Goal: Navigation & Orientation: Find specific page/section

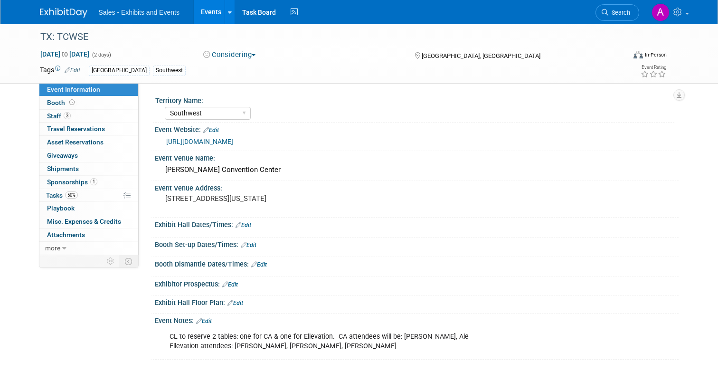
select select "Southwest"
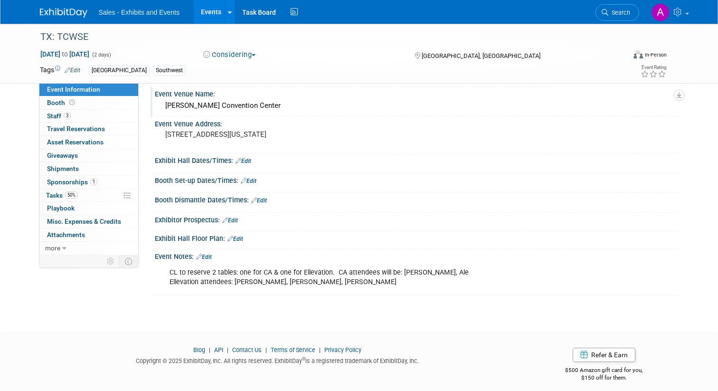
scroll to position [71, 0]
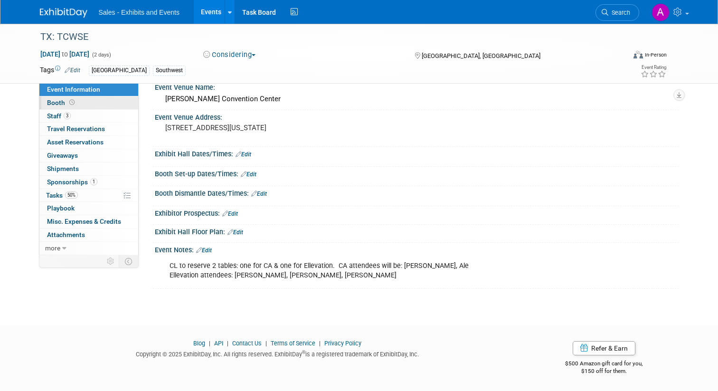
click at [56, 103] on span "Booth" at bounding box center [61, 103] width 29 height 8
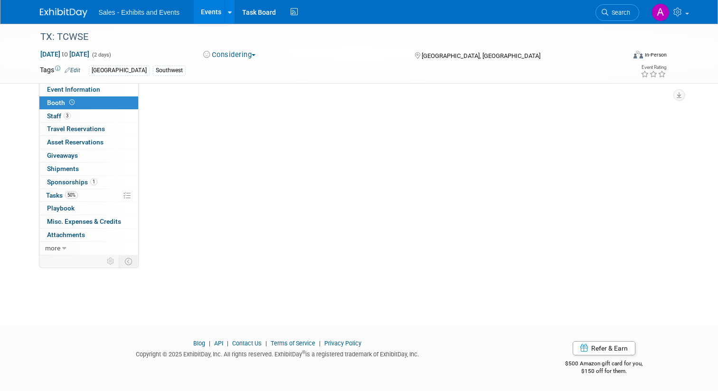
scroll to position [0, 0]
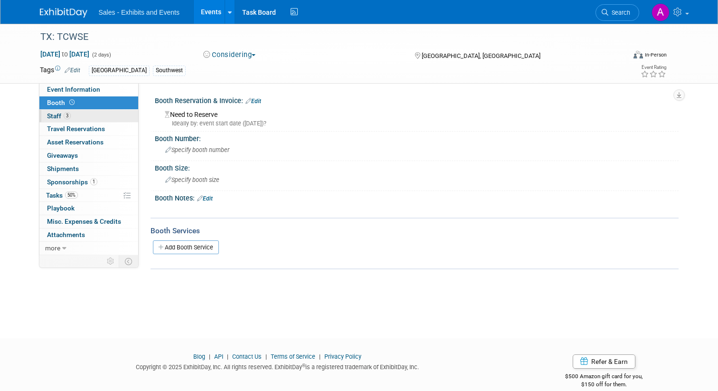
click at [55, 115] on span "Staff 3" at bounding box center [59, 116] width 24 height 8
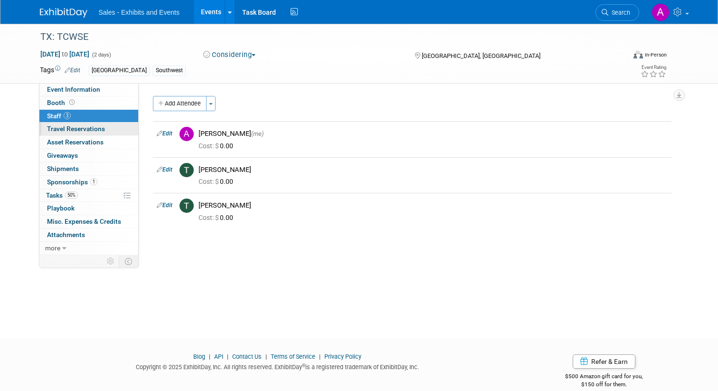
click at [59, 131] on span "Travel Reservations 0" at bounding box center [76, 129] width 58 height 8
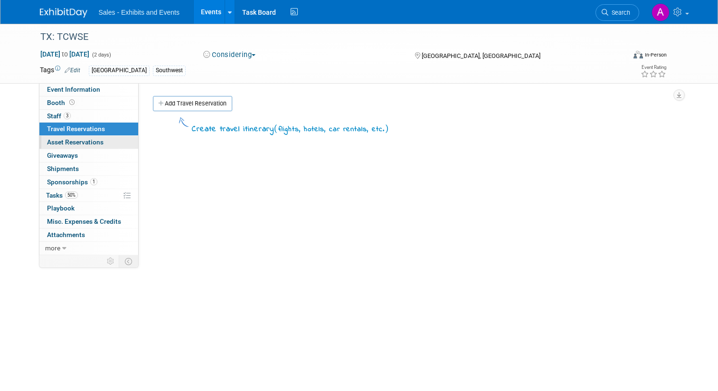
click at [59, 141] on span "Asset Reservations 0" at bounding box center [75, 142] width 56 height 8
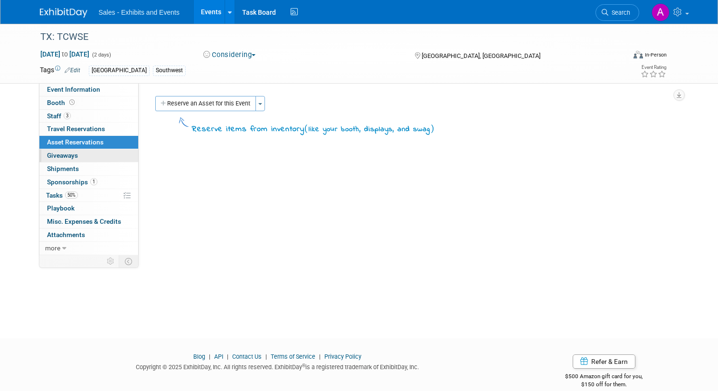
click at [54, 158] on span "Giveaways 0" at bounding box center [62, 155] width 31 height 8
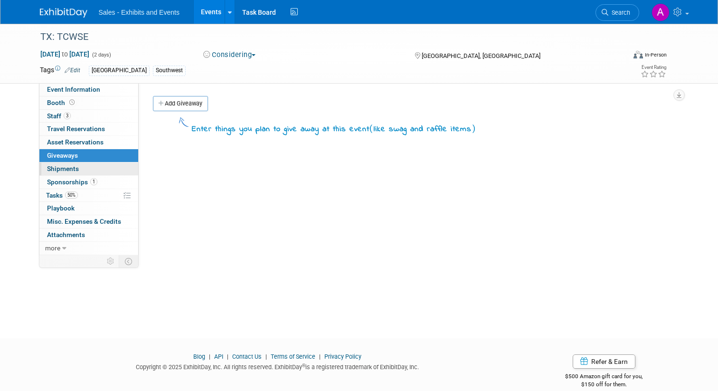
click at [54, 167] on span "Shipments 0" at bounding box center [63, 169] width 32 height 8
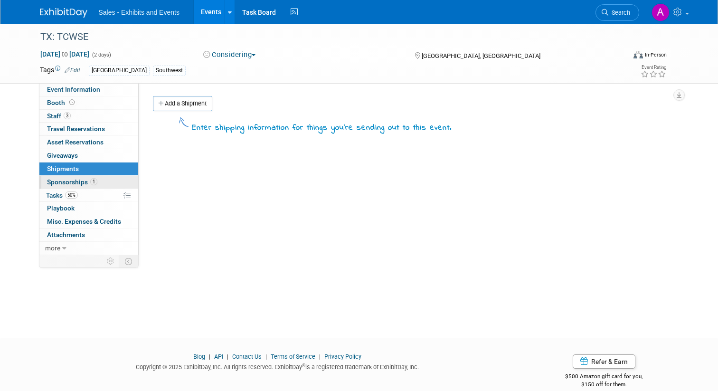
click at [52, 184] on span "Sponsorships 1" at bounding box center [72, 182] width 50 height 8
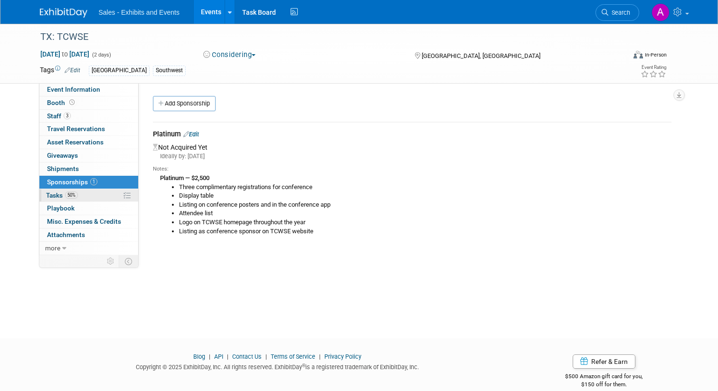
click at [54, 194] on span "Tasks 50%" at bounding box center [62, 195] width 32 height 8
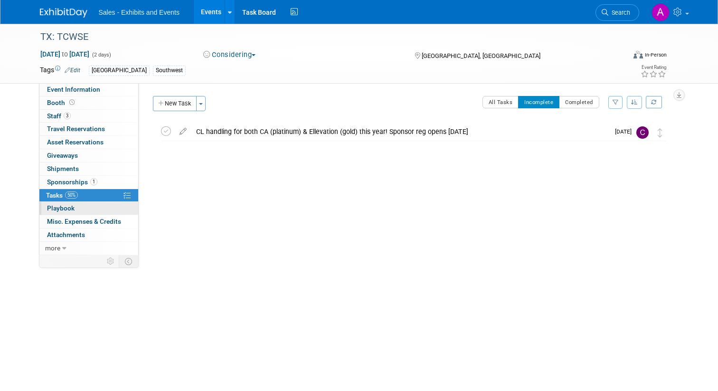
click at [54, 207] on span "Playbook 0" at bounding box center [61, 208] width 28 height 8
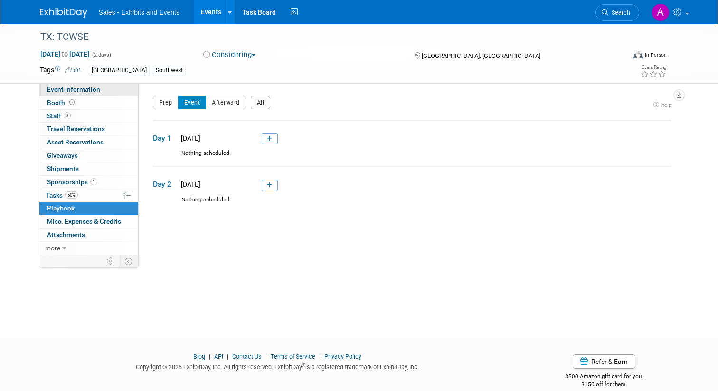
click at [56, 93] on link "Event Information" at bounding box center [88, 89] width 99 height 13
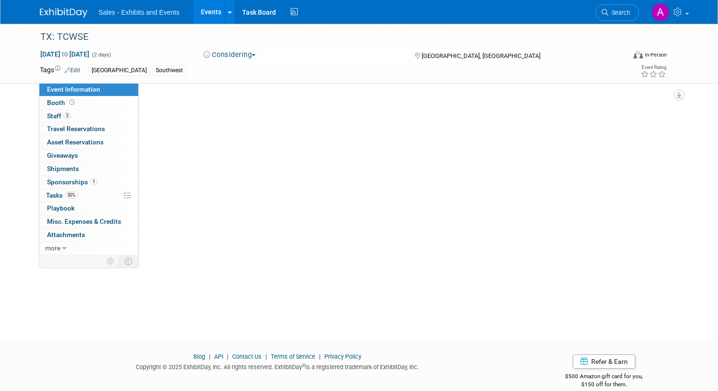
select select "Southwest"
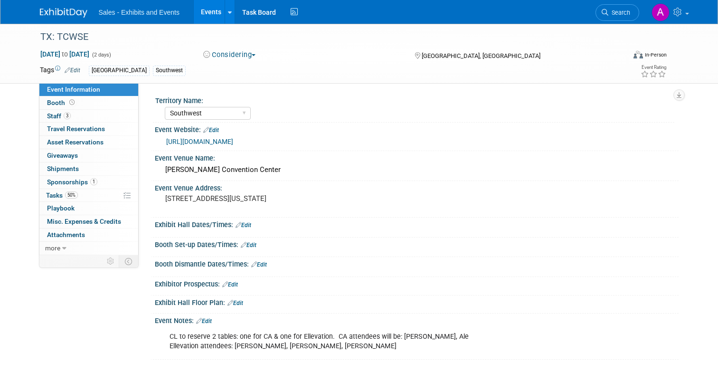
click at [60, 18] on div "Sales - Exhibits and Events Events Add Event Bulk Upload Events Shareable Event…" at bounding box center [359, 12] width 638 height 24
click at [66, 12] on img at bounding box center [63, 12] width 47 height 9
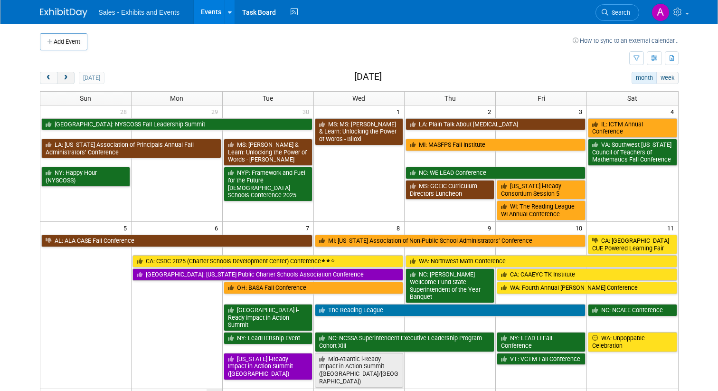
click at [68, 75] on span "next" at bounding box center [65, 78] width 7 height 6
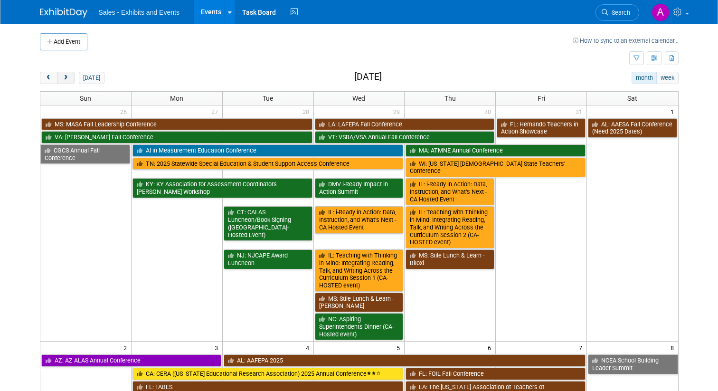
click at [68, 75] on span "next" at bounding box center [65, 78] width 7 height 6
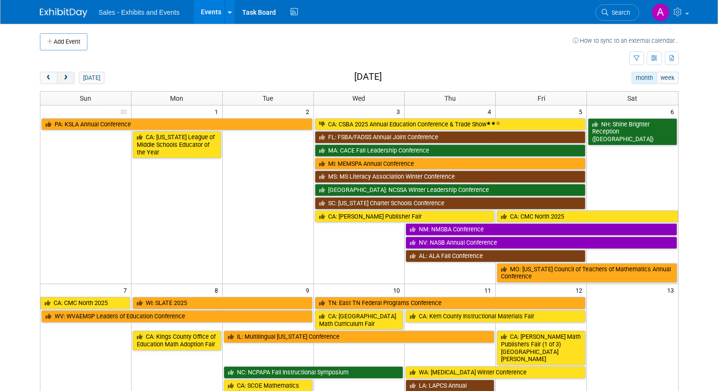
click at [68, 75] on span "next" at bounding box center [65, 78] width 7 height 6
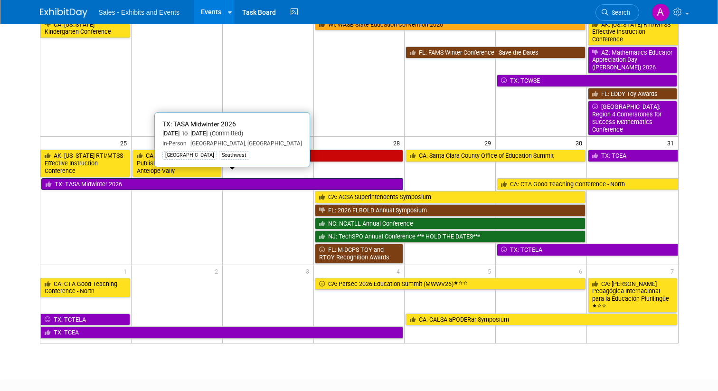
scroll to position [327, 0]
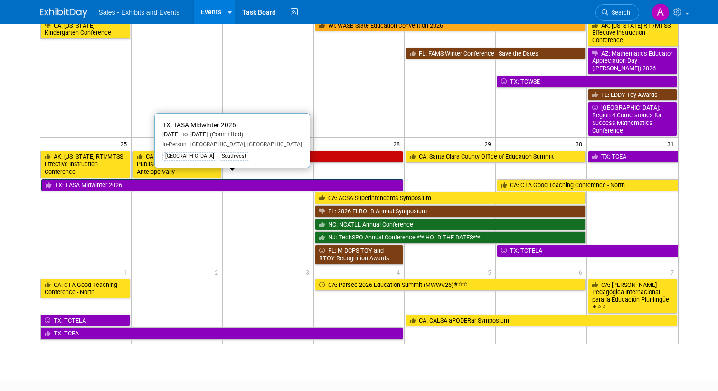
click at [126, 179] on link "TX: TASA Midwinter 2026" at bounding box center [222, 185] width 362 height 12
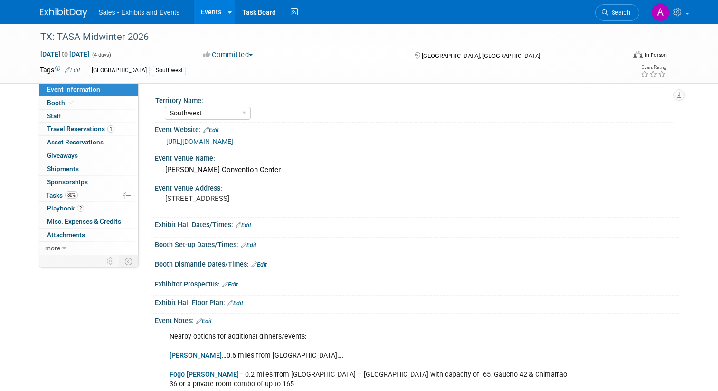
select select "Southwest"
click at [58, 127] on span "Travel Reservations 1" at bounding box center [80, 129] width 67 height 8
